Goal: Information Seeking & Learning: Find specific page/section

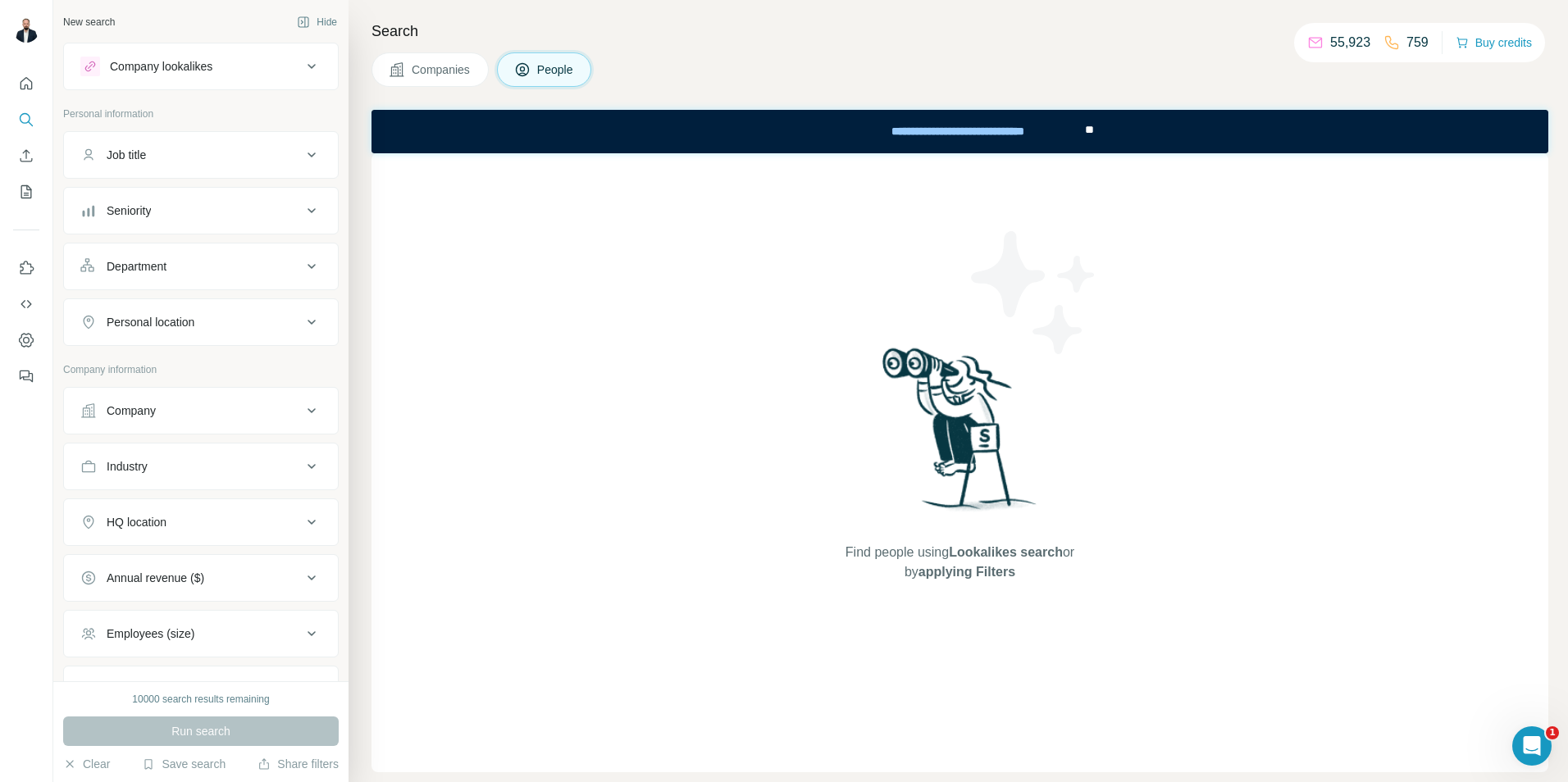
click at [221, 164] on button "Job title" at bounding box center [201, 154] width 274 height 39
click at [183, 190] on input "text" at bounding box center [184, 196] width 208 height 30
type input "**********"
click at [285, 264] on div "Seniority" at bounding box center [191, 260] width 221 height 16
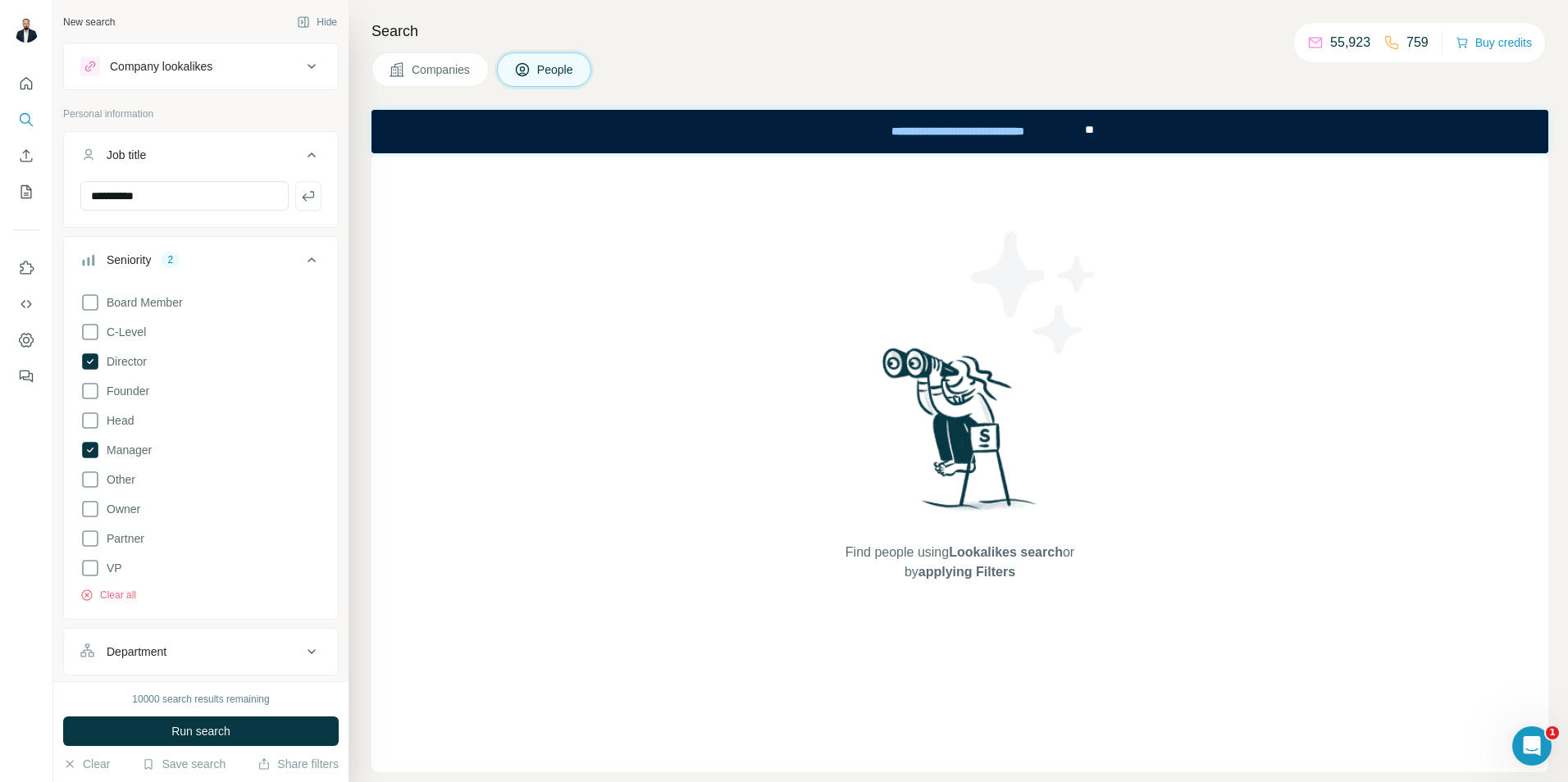
click at [275, 220] on div "**********" at bounding box center [201, 202] width 274 height 42
click at [313, 165] on button "Job title" at bounding box center [201, 158] width 274 height 46
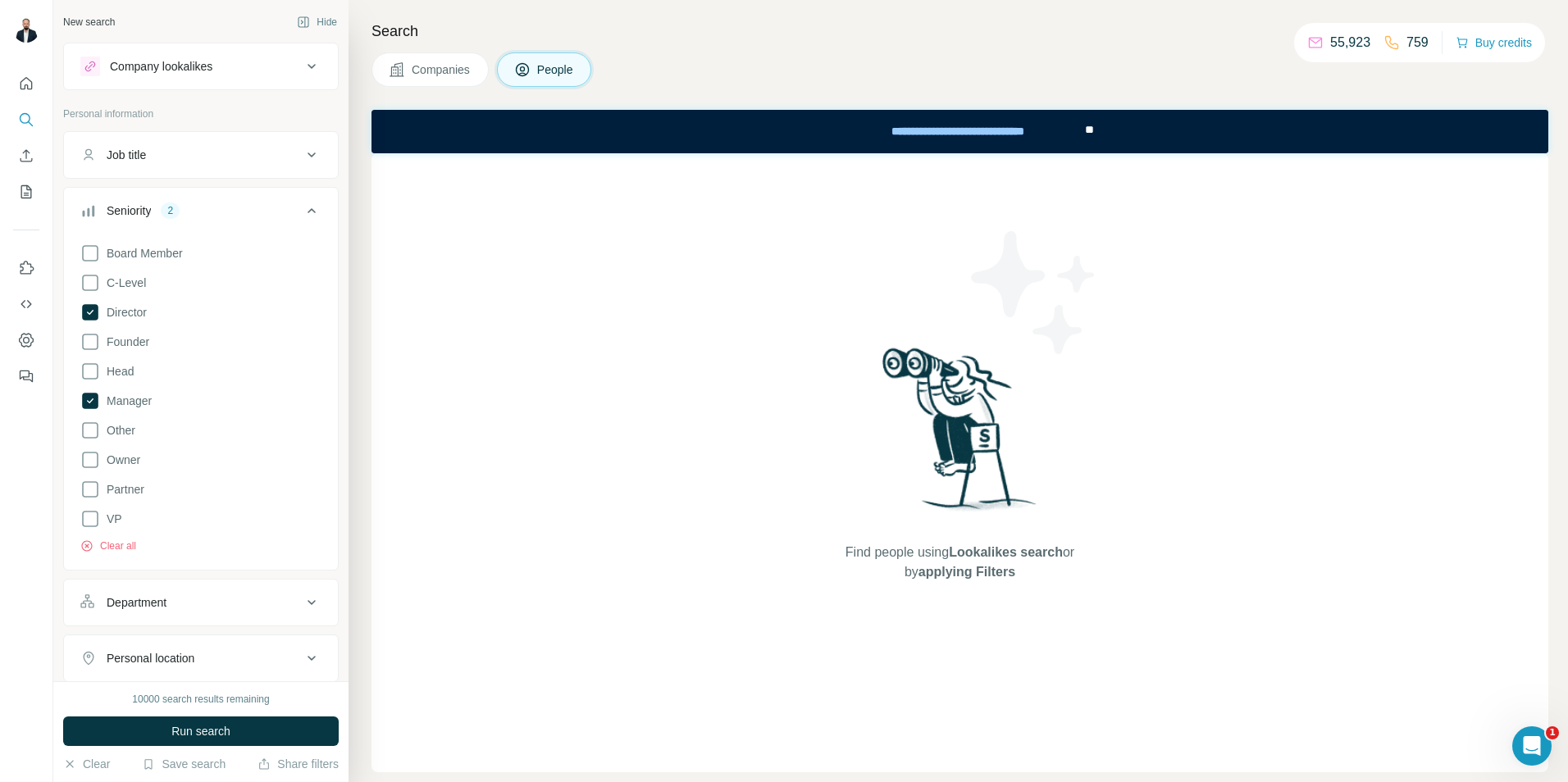
click at [302, 207] on icon at bounding box center [311, 211] width 20 height 20
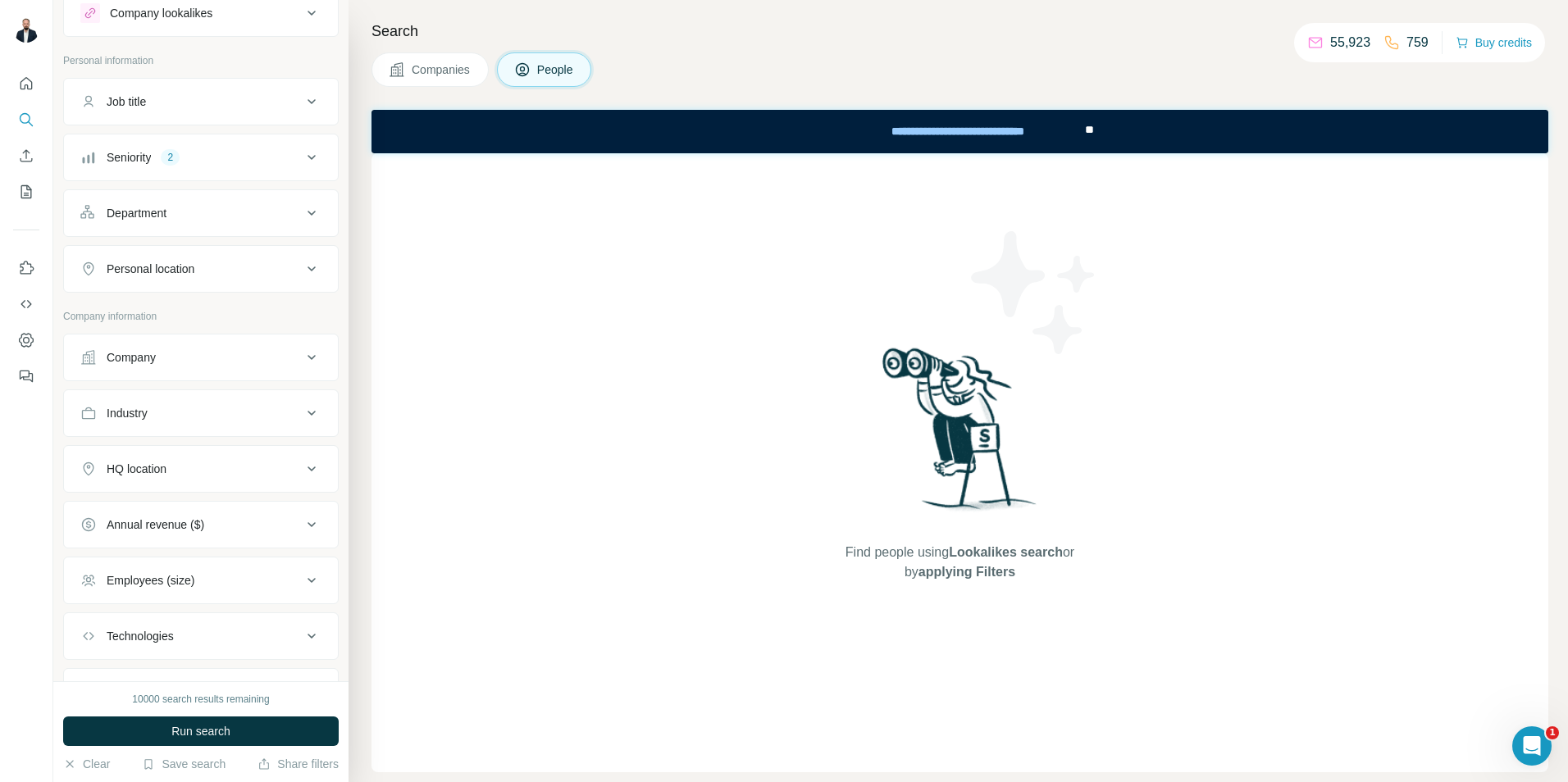
scroll to position [82, 0]
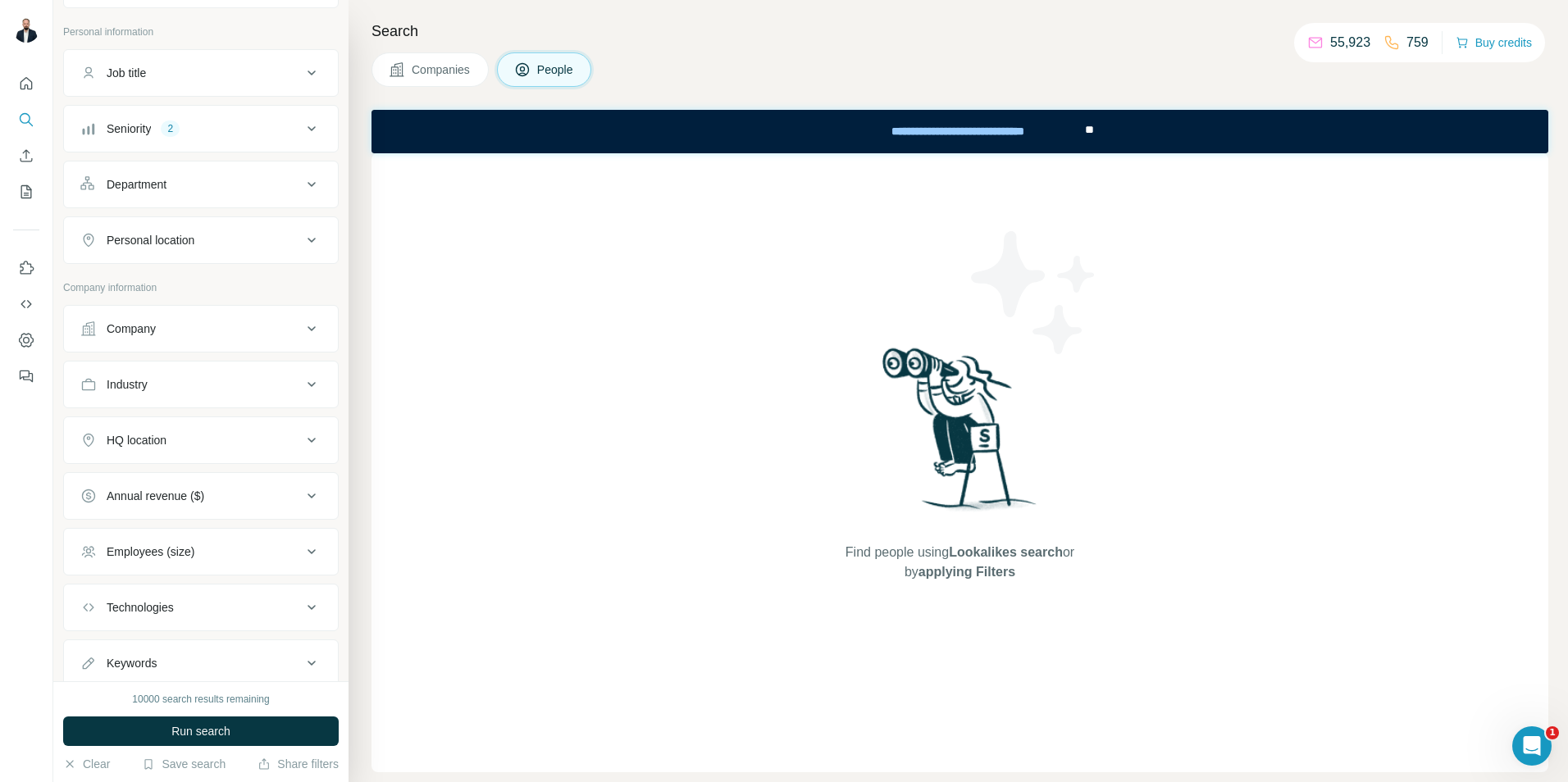
click at [303, 388] on icon at bounding box center [311, 384] width 20 height 20
click at [210, 417] on input at bounding box center [192, 426] width 202 height 18
type input "****"
click at [183, 465] on div "Aerospace" at bounding box center [195, 462] width 201 height 16
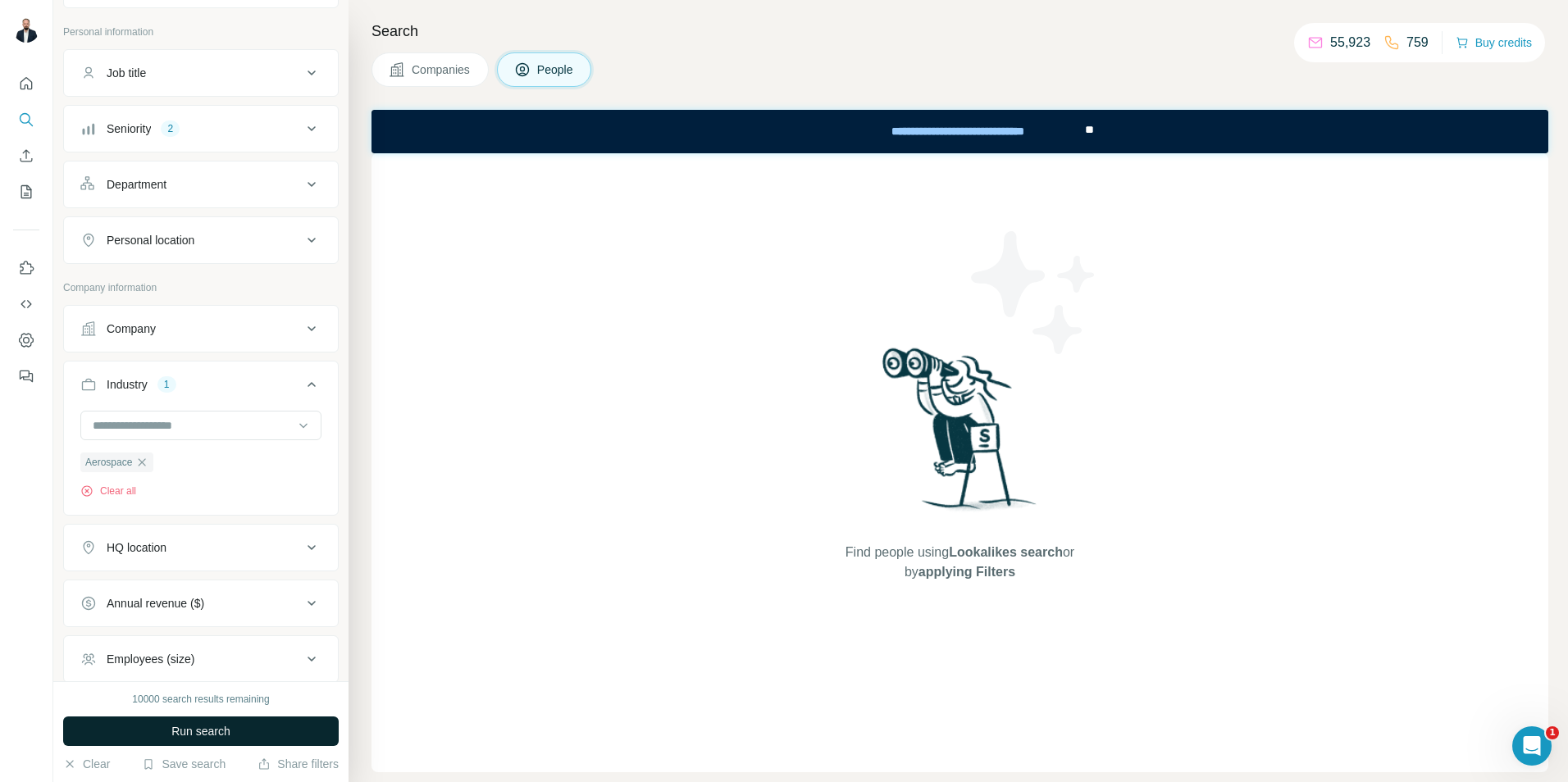
click at [167, 734] on button "Run search" at bounding box center [200, 731] width 275 height 30
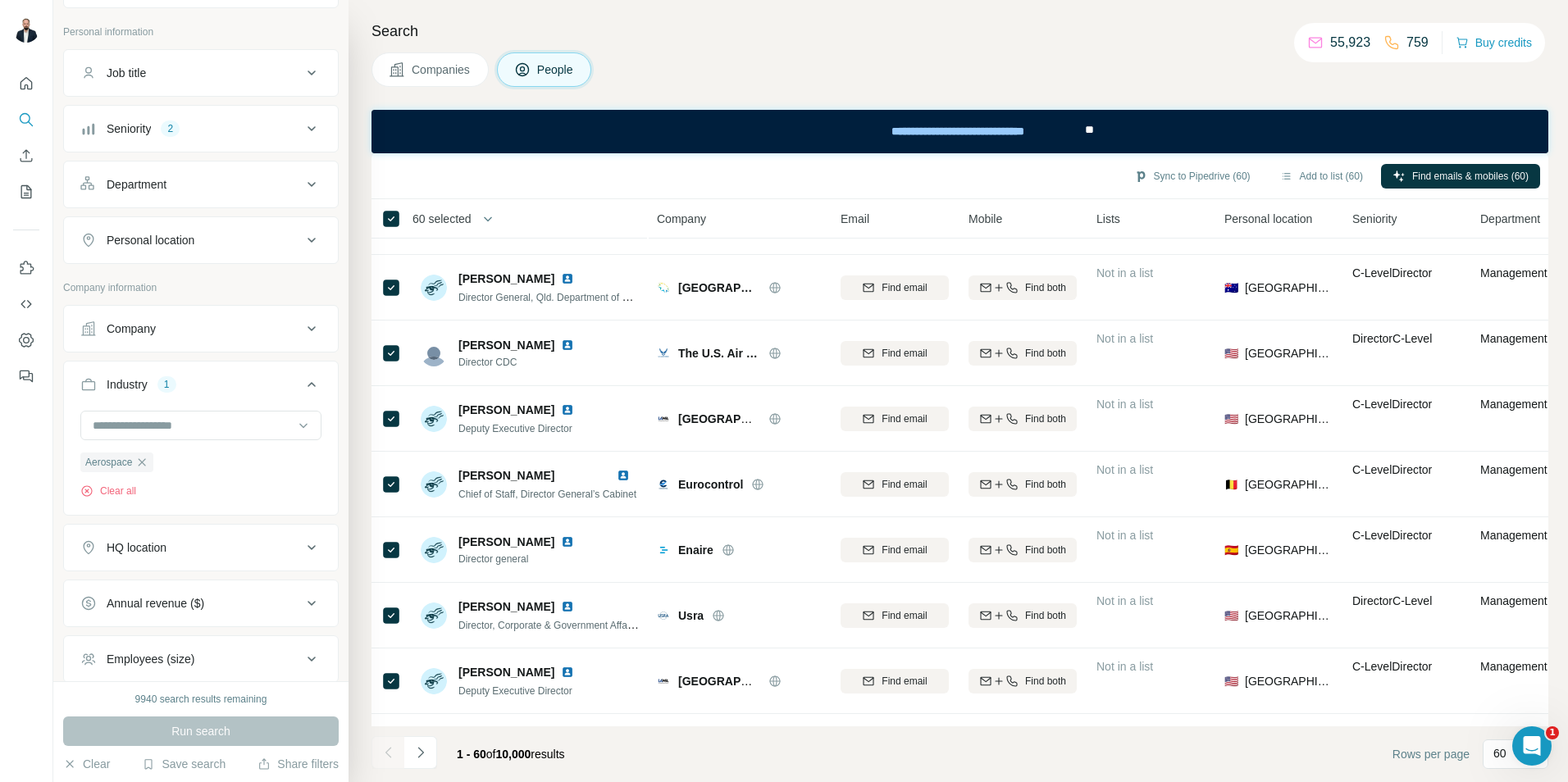
scroll to position [3456, 0]
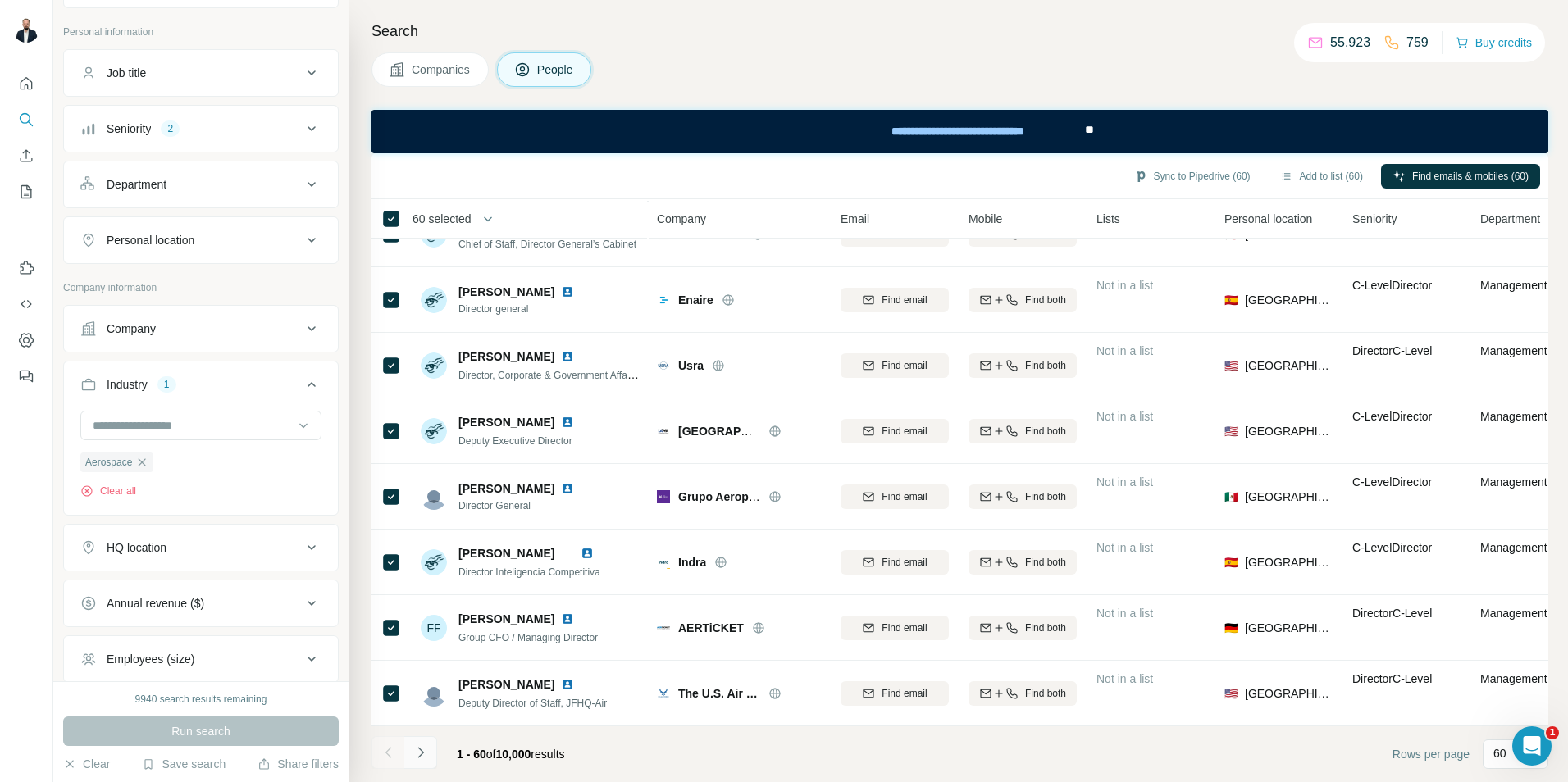
click at [429, 757] on button "Navigate to next page" at bounding box center [421, 752] width 33 height 33
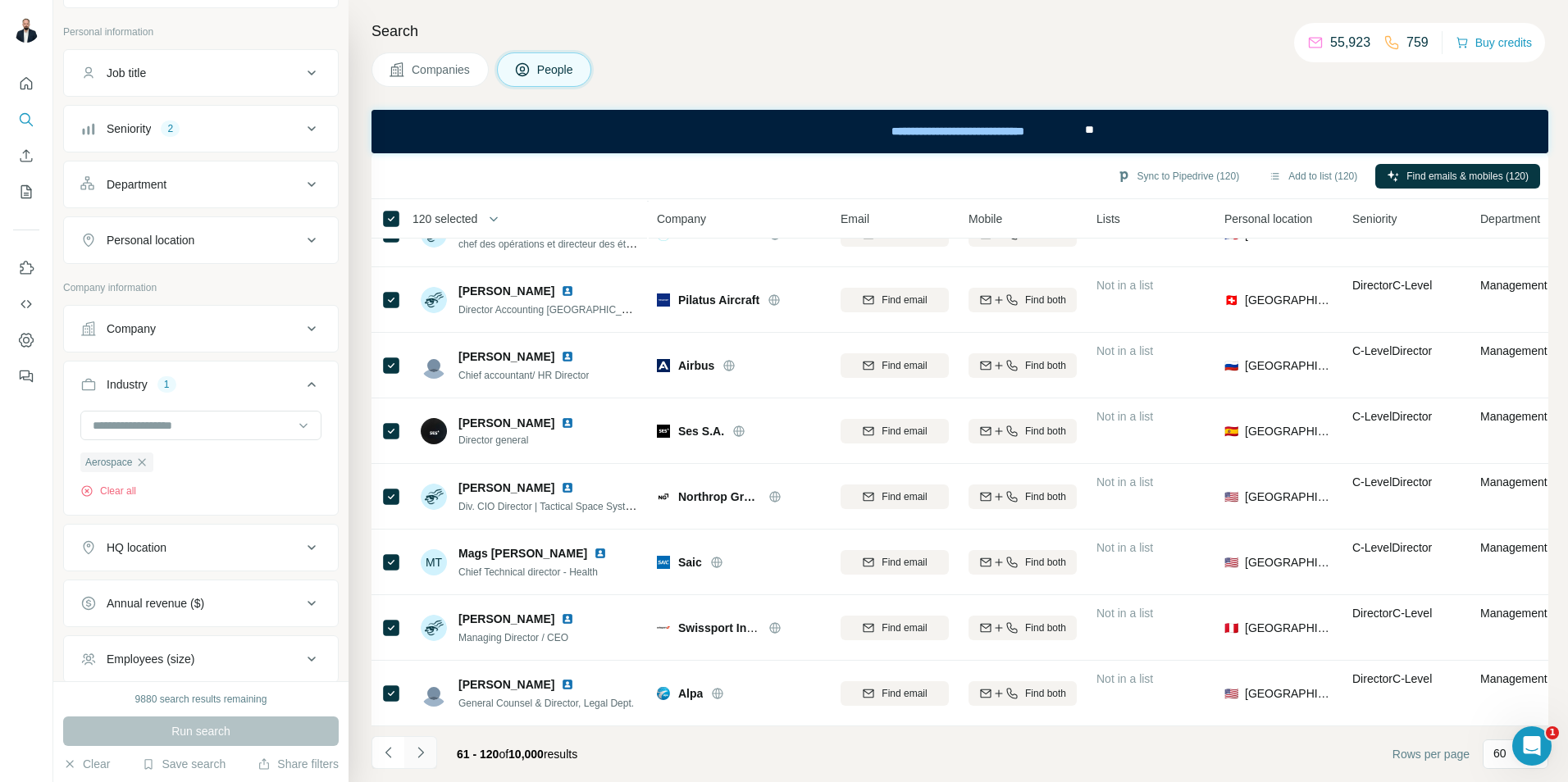
click at [422, 748] on icon "Navigate to next page" at bounding box center [420, 752] width 16 height 16
